Goal: Check status: Check status

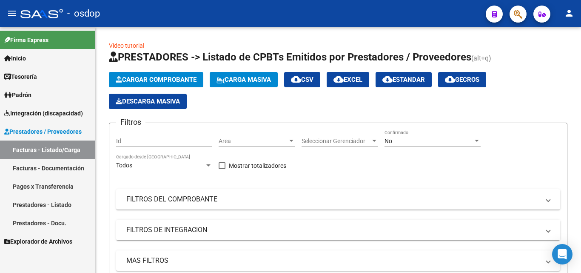
click at [41, 168] on link "Facturas - Documentación" at bounding box center [47, 168] width 95 height 18
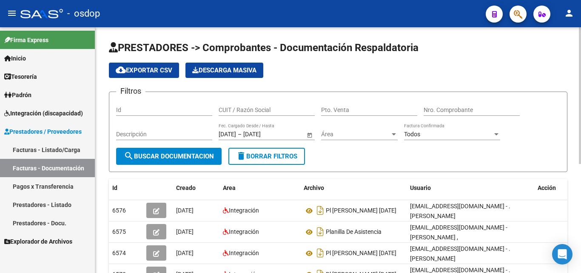
click at [241, 109] on input "CUIT / Razón Social" at bounding box center [267, 109] width 96 height 7
paste input "30716136767"
type input "30716136767"
click at [178, 156] on span "search Buscar Documentacion" at bounding box center [169, 156] width 90 height 8
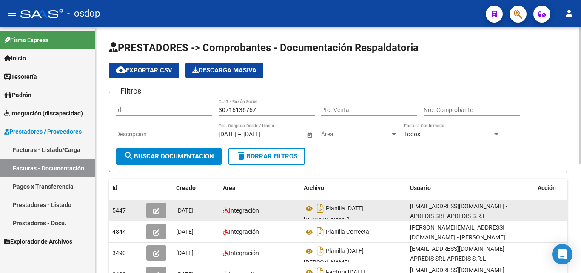
click at [117, 210] on span "5447" at bounding box center [119, 210] width 14 height 7
click at [118, 210] on span "5447" at bounding box center [119, 210] width 14 height 7
copy span "5447"
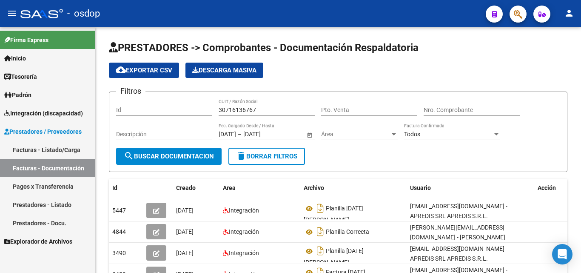
click at [58, 258] on div "Firma Express Inicio Calendario SSS Instructivos Contacto OS Tesorería Extracto…" at bounding box center [47, 150] width 95 height 246
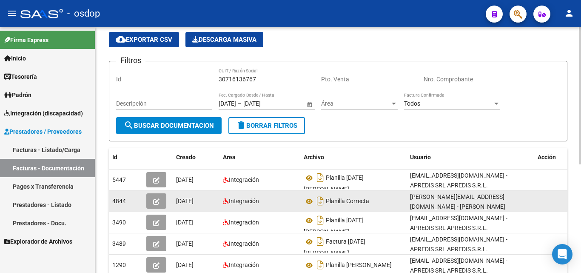
scroll to position [43, 0]
